Goal: Task Accomplishment & Management: Use online tool/utility

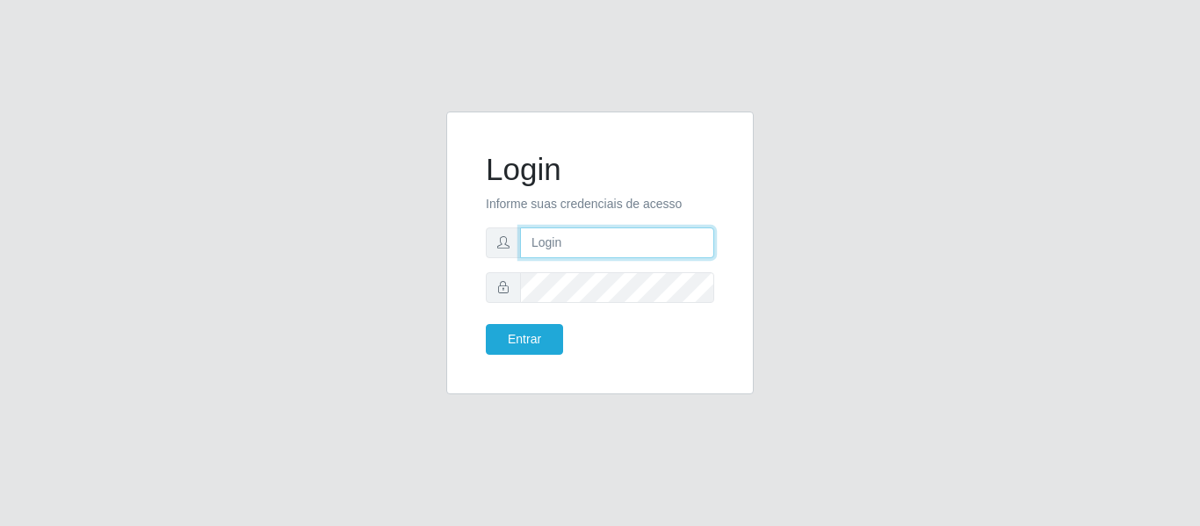
click at [687, 236] on input "text" at bounding box center [617, 243] width 194 height 31
type input "[PERSON_NAME][EMAIL_ADDRESS][DOMAIN_NAME]"
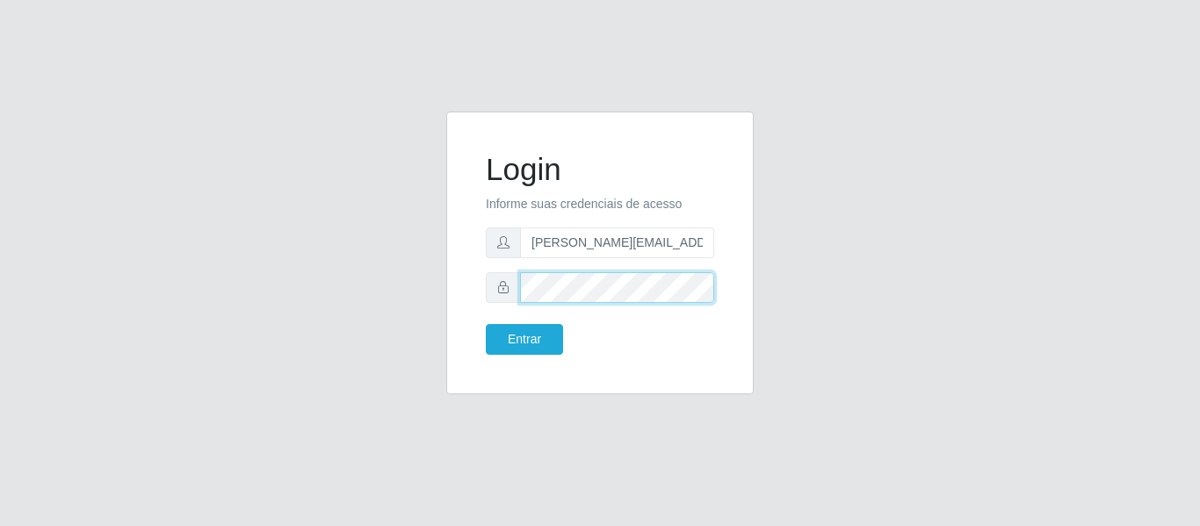
click at [486, 324] on button "Entrar" at bounding box center [524, 339] width 77 height 31
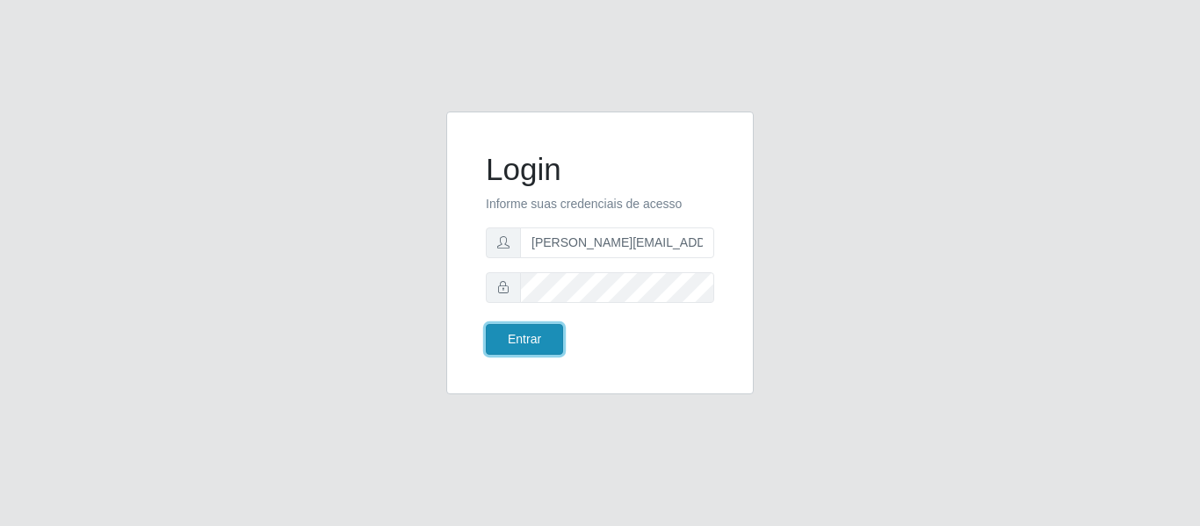
click at [549, 344] on button "Entrar" at bounding box center [524, 339] width 77 height 31
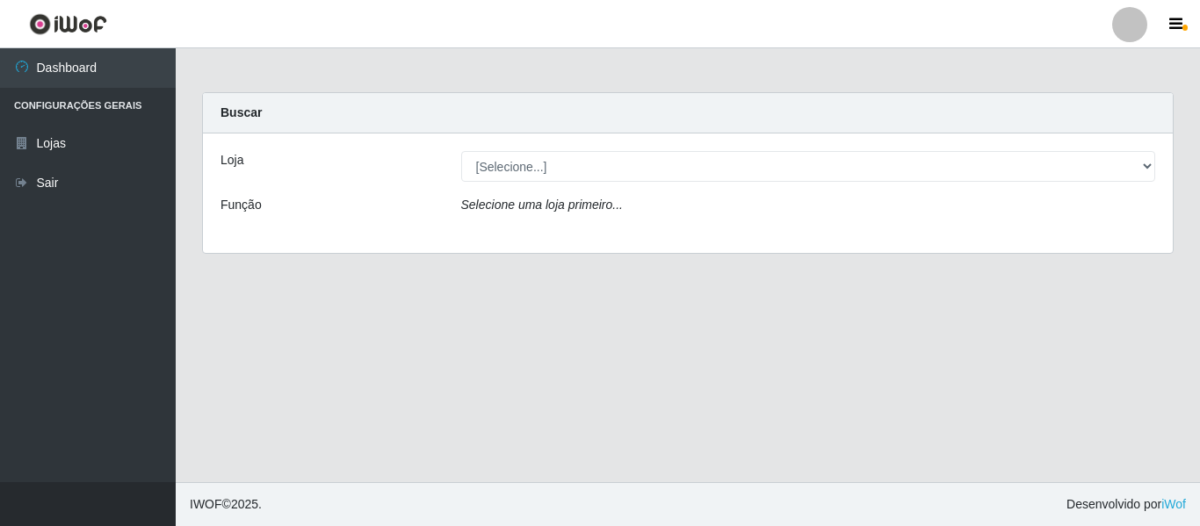
click at [547, 183] on div "Loja [Selecione...] Hiper Queiroz - Nova Betânia Função Selecione uma loja prim…" at bounding box center [688, 194] width 970 height 120
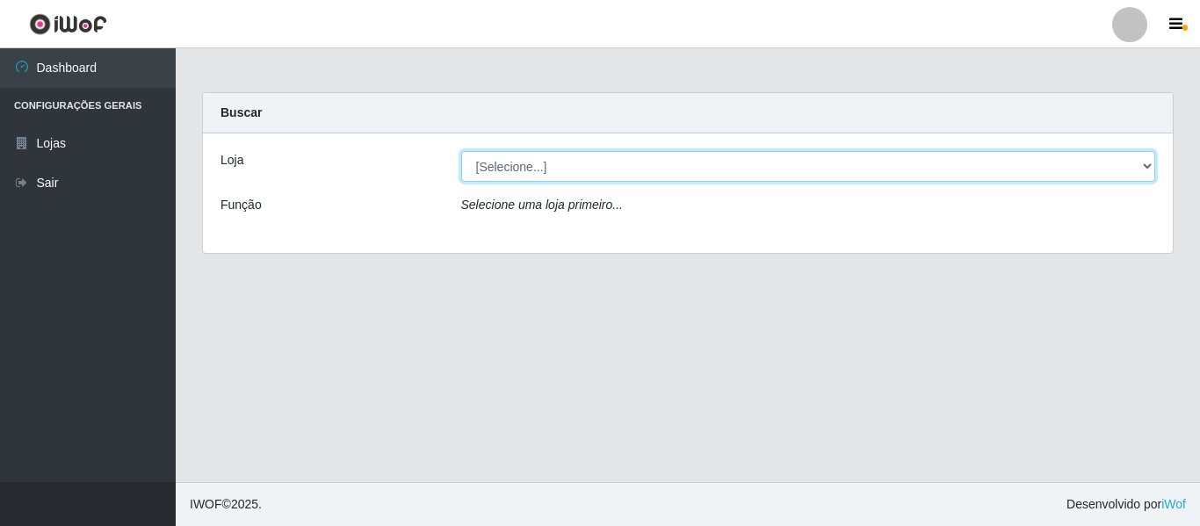
click at [555, 165] on select "[Selecione...] Hiper Queiroz - [GEOGRAPHIC_DATA]" at bounding box center [808, 166] width 695 height 31
select select "497"
click at [461, 151] on select "[Selecione...] Hiper Queiroz - [GEOGRAPHIC_DATA]" at bounding box center [808, 166] width 695 height 31
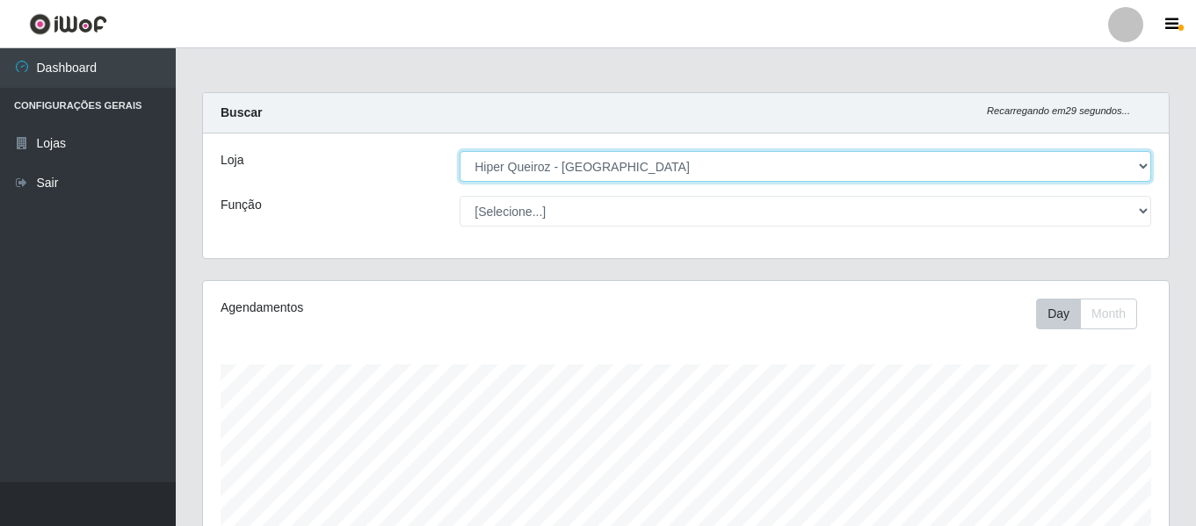
scroll to position [365, 966]
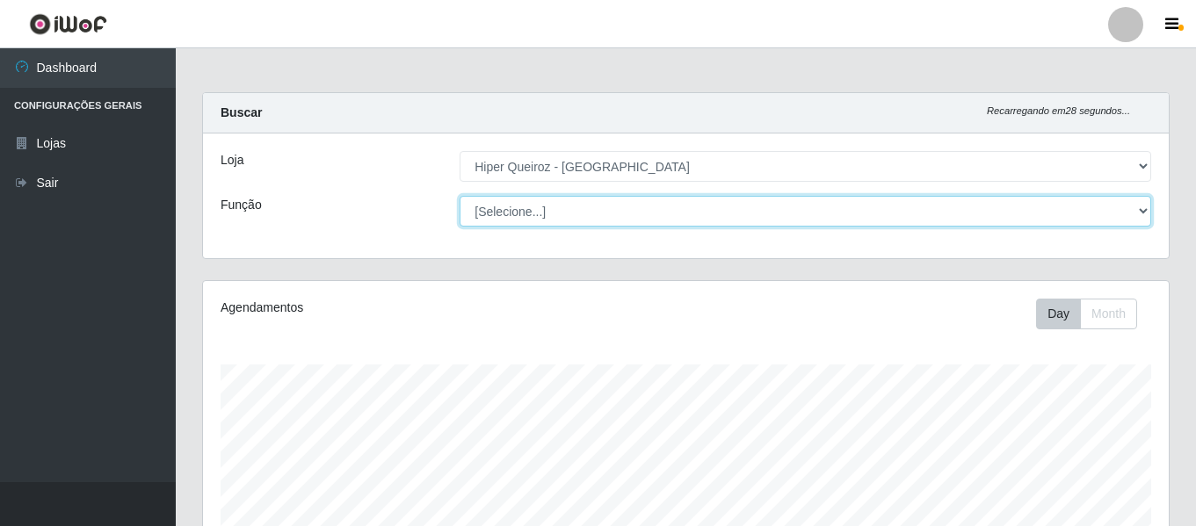
click at [596, 210] on select "[Selecione...] ASG ASG + ASG ++ Embalador Embalador + Embalador ++ Repositor Re…" at bounding box center [806, 211] width 692 height 31
select select "79"
click at [460, 196] on select "[Selecione...] ASG ASG + ASG ++ Embalador Embalador + Embalador ++ Repositor Re…" at bounding box center [806, 211] width 692 height 31
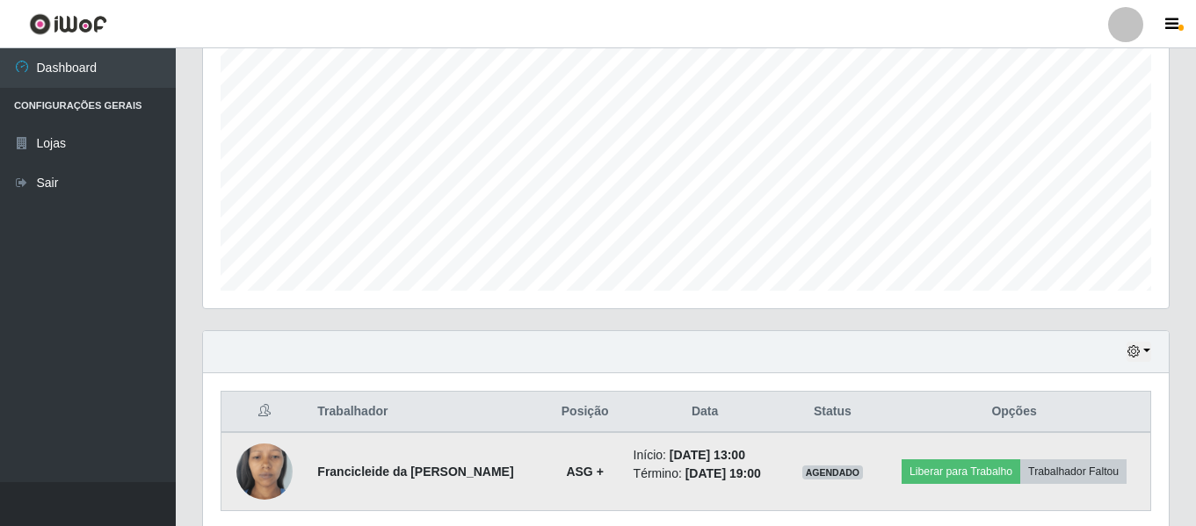
scroll to position [406, 0]
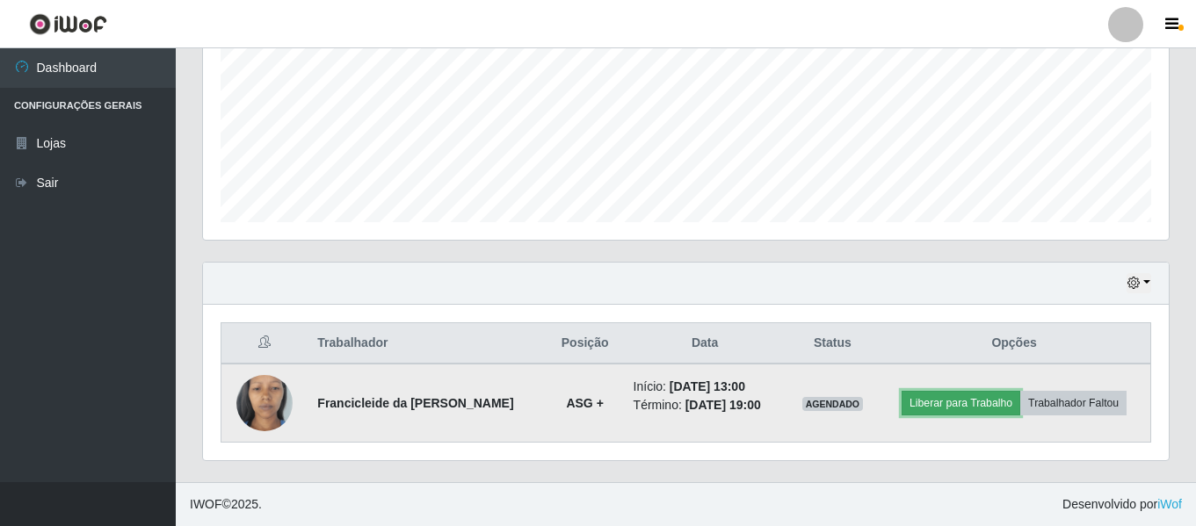
click at [965, 400] on button "Liberar para Trabalho" at bounding box center [961, 403] width 119 height 25
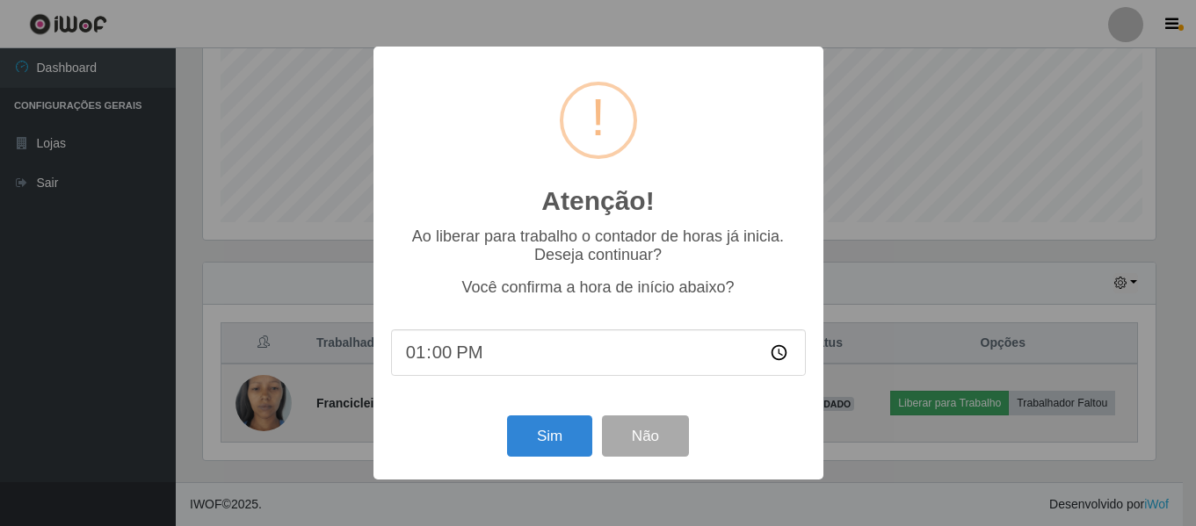
scroll to position [365, 957]
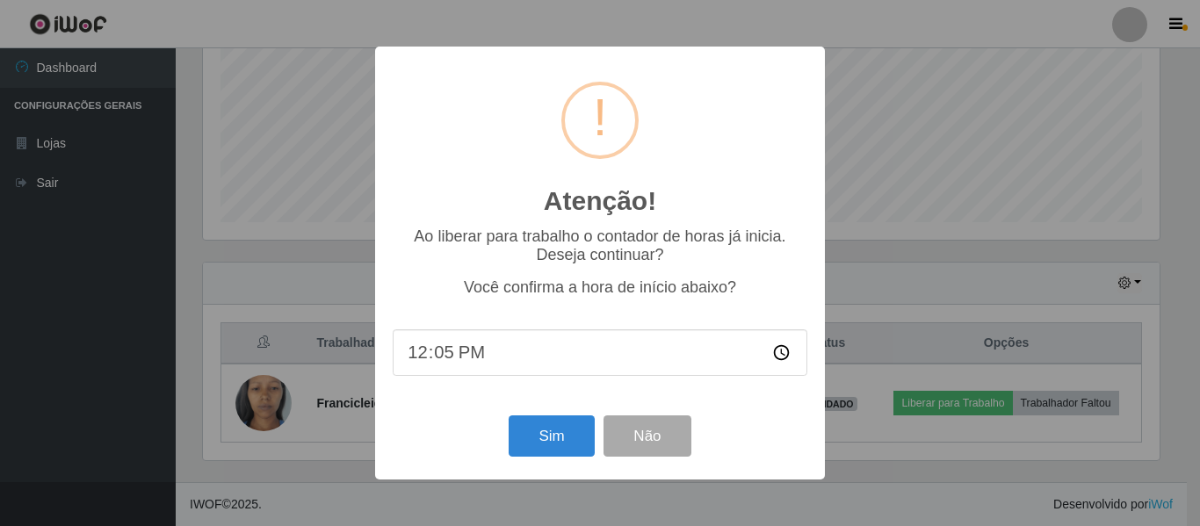
type input "12:51"
click at [584, 449] on button "Sim" at bounding box center [551, 436] width 85 height 41
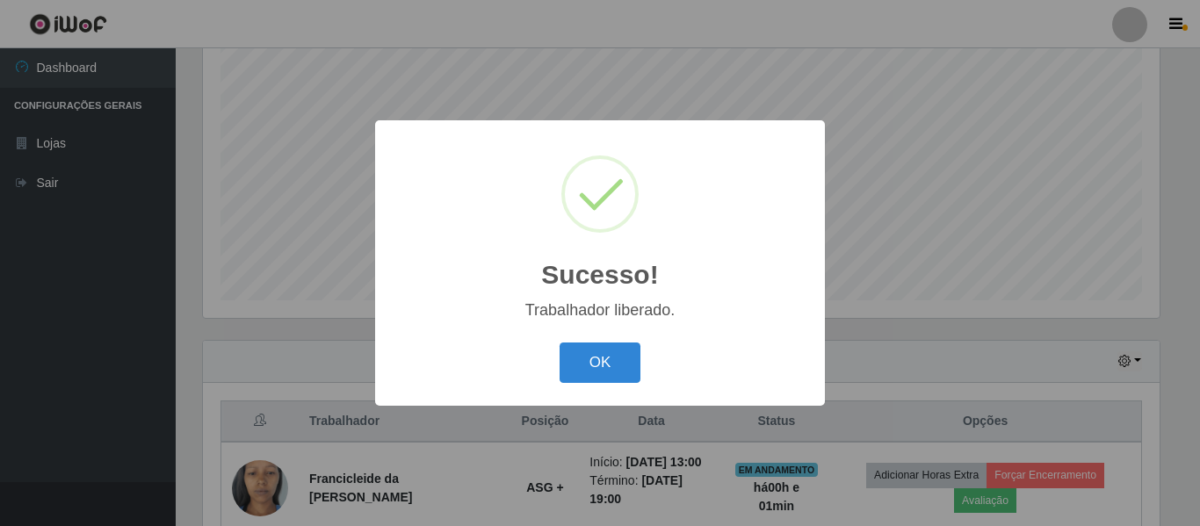
click at [594, 366] on button "OK" at bounding box center [601, 363] width 82 height 41
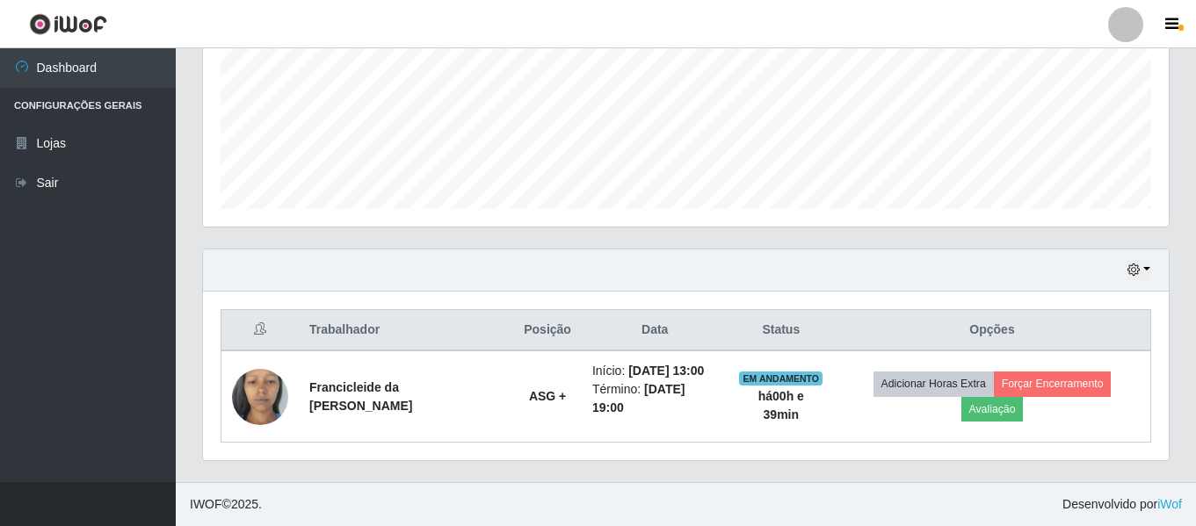
scroll to position [243, 0]
